Goal: Task Accomplishment & Management: Manage account settings

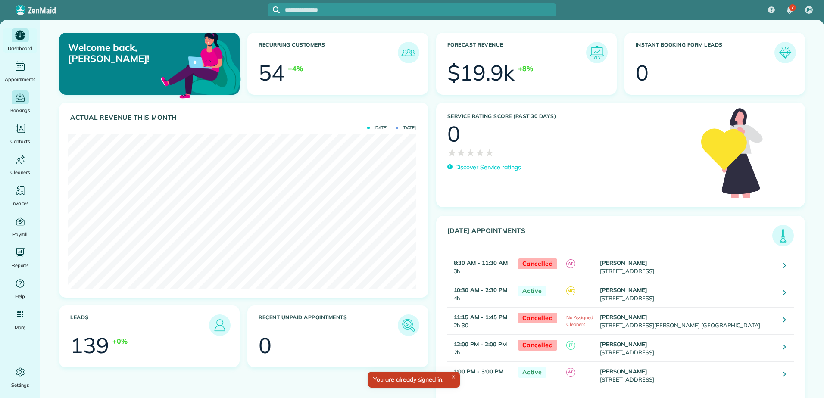
scroll to position [154, 348]
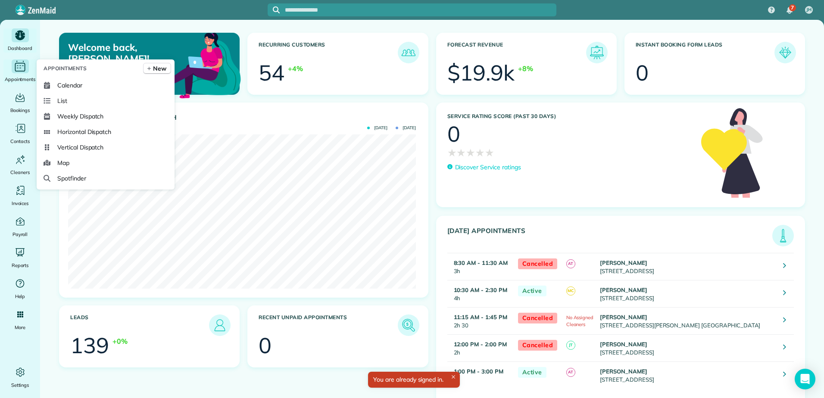
click at [14, 67] on icon "Main" at bounding box center [19, 66] width 13 height 13
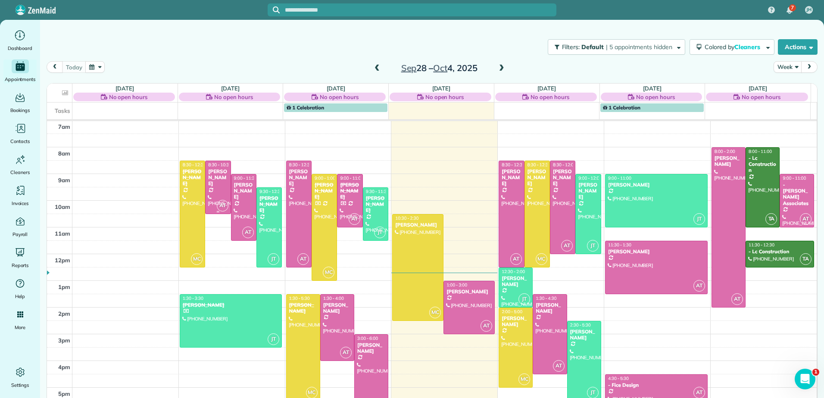
click at [216, 177] on div "[PERSON_NAME]" at bounding box center [218, 177] width 20 height 19
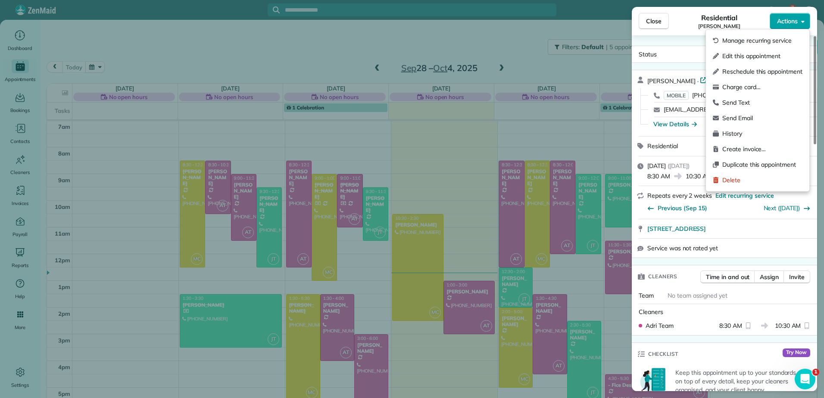
click at [805, 22] on button "Actions" at bounding box center [789, 21] width 40 height 16
click at [758, 53] on span "Edit this appointment" at bounding box center [762, 56] width 80 height 9
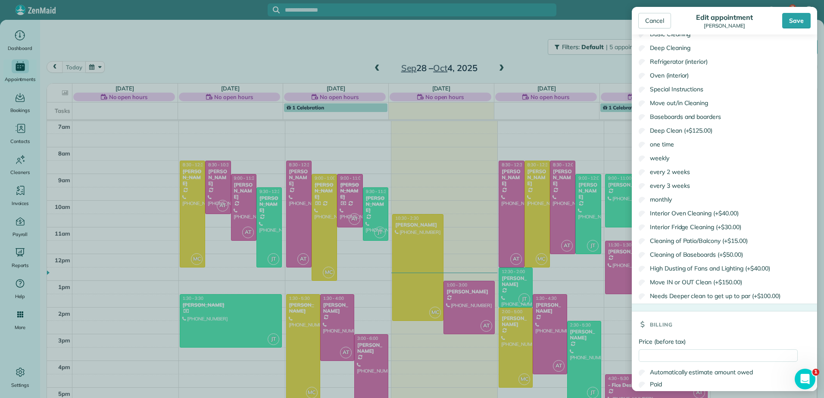
scroll to position [514, 0]
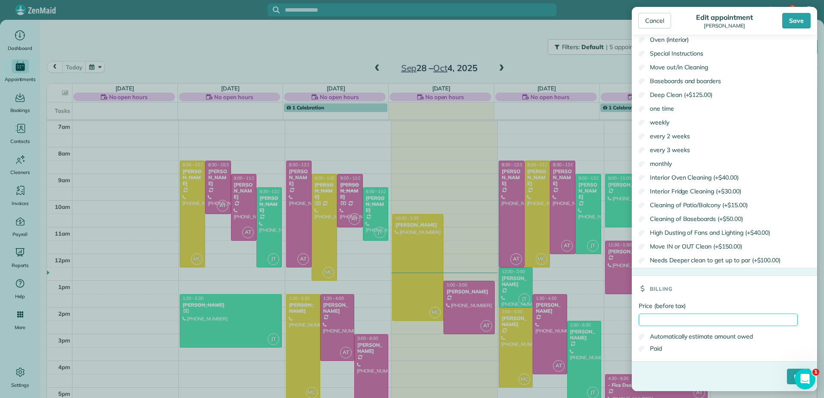
click at [643, 326] on input "Price (before tax)" at bounding box center [717, 320] width 159 height 12
type input "******"
click at [652, 349] on label "Paid" at bounding box center [649, 348] width 23 height 9
click at [789, 374] on input "****" at bounding box center [798, 377] width 23 height 16
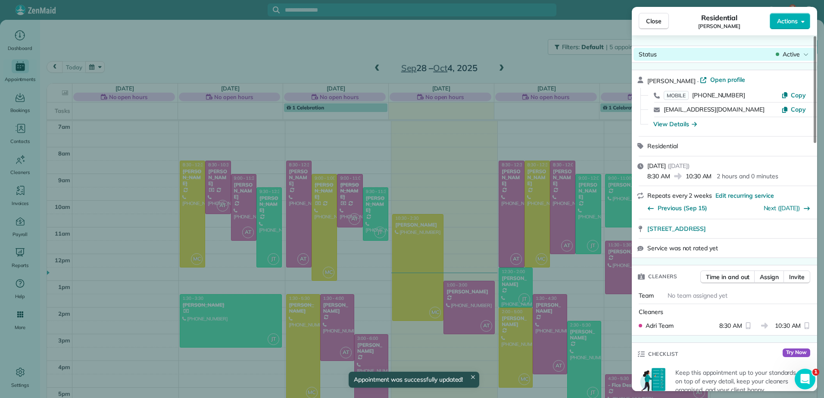
click at [791, 50] on span "Active" at bounding box center [790, 54] width 17 height 9
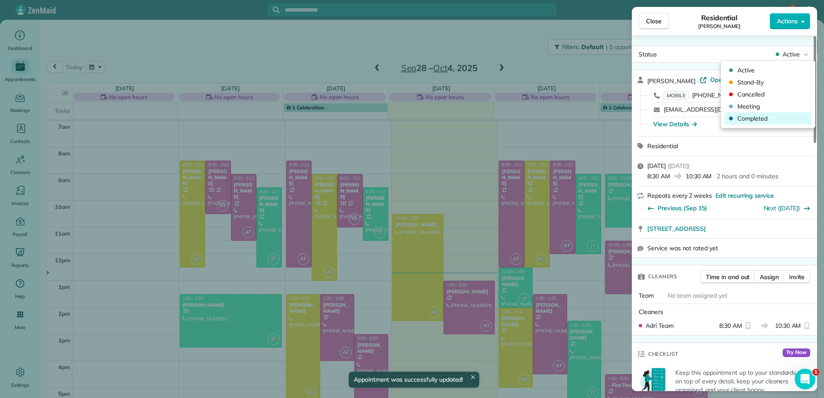
click at [746, 118] on span "Completed" at bounding box center [773, 118] width 72 height 9
